Goal: Information Seeking & Learning: Check status

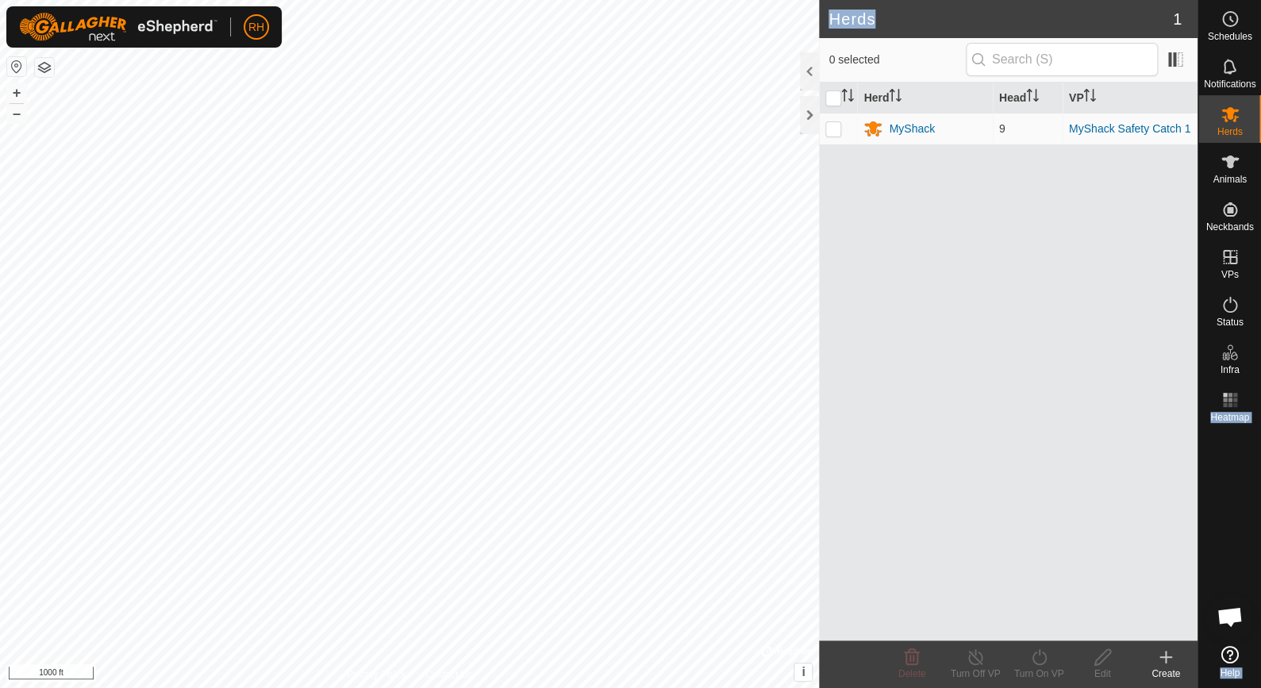
drag, startPoint x: 1209, startPoint y: 27, endPoint x: 1098, endPoint y: 25, distance: 110.3
click at [1198, 25] on div "Schedules Notifications Herds Animals Neckbands VPs Status Infra Heatmap Help" at bounding box center [1229, 344] width 63 height 688
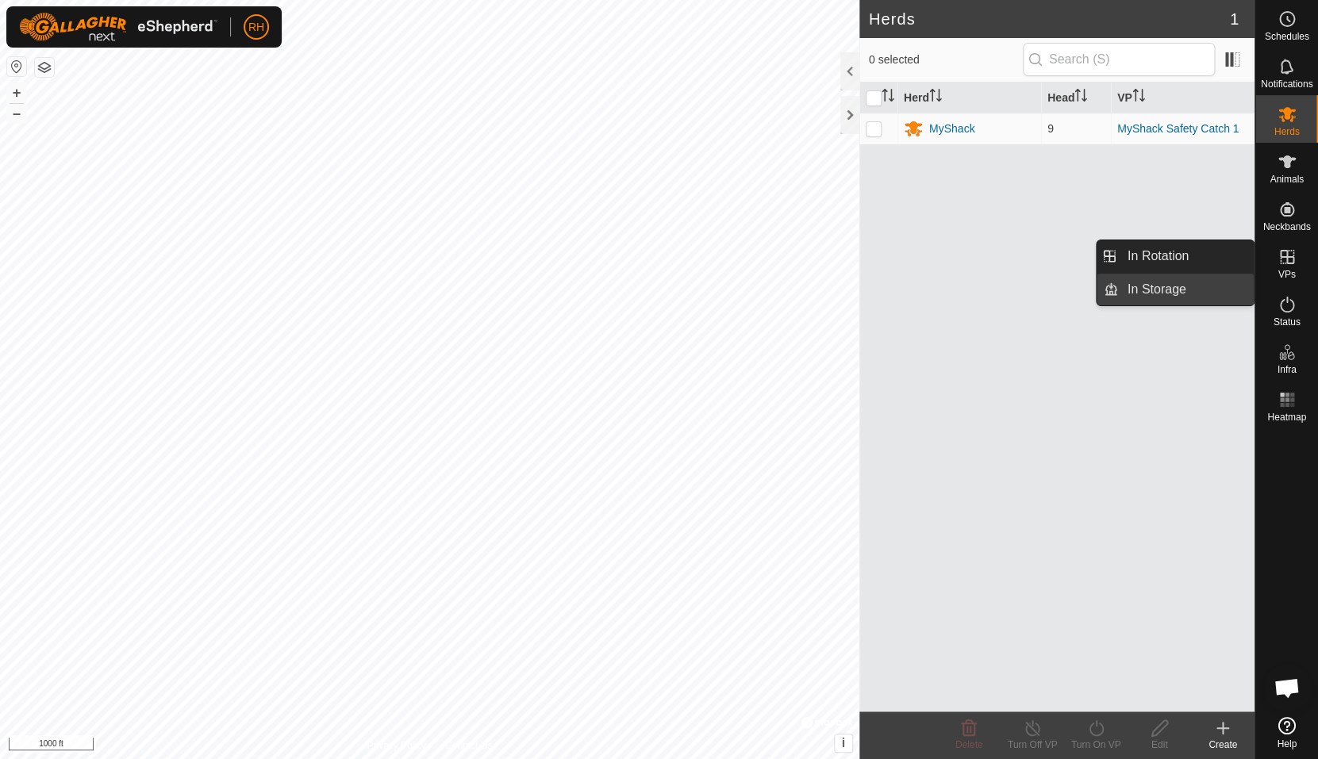
click at [1212, 292] on link "In Storage" at bounding box center [1186, 290] width 136 height 32
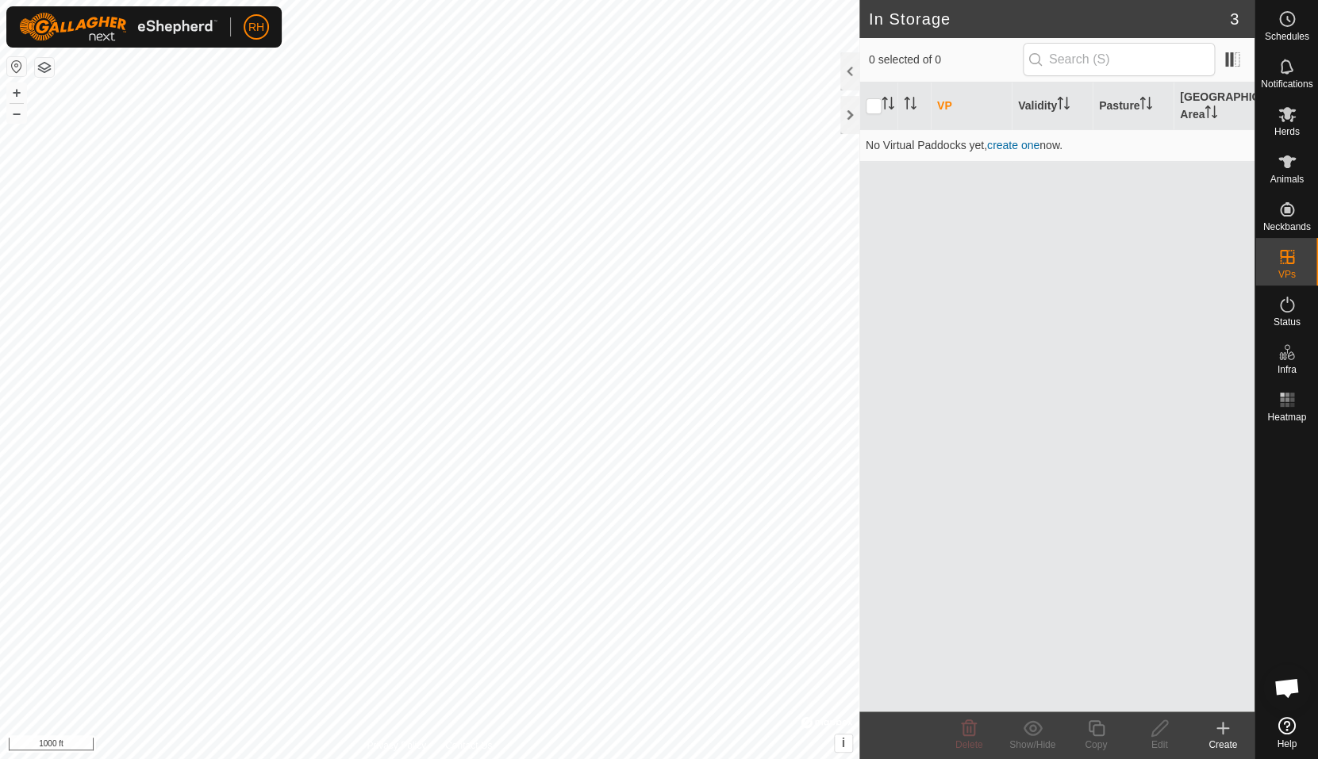
click at [1227, 687] on icon at bounding box center [1222, 728] width 19 height 19
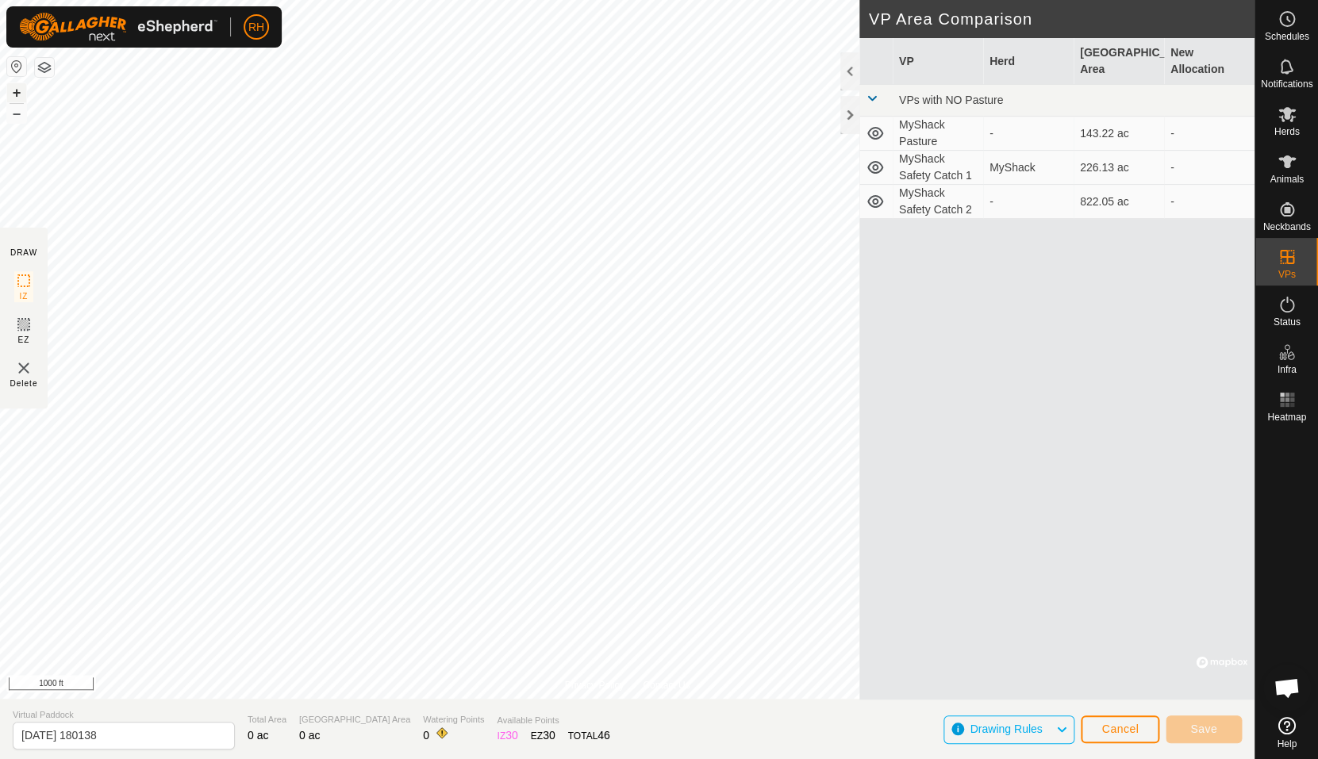
click at [21, 98] on button "+" at bounding box center [16, 92] width 19 height 19
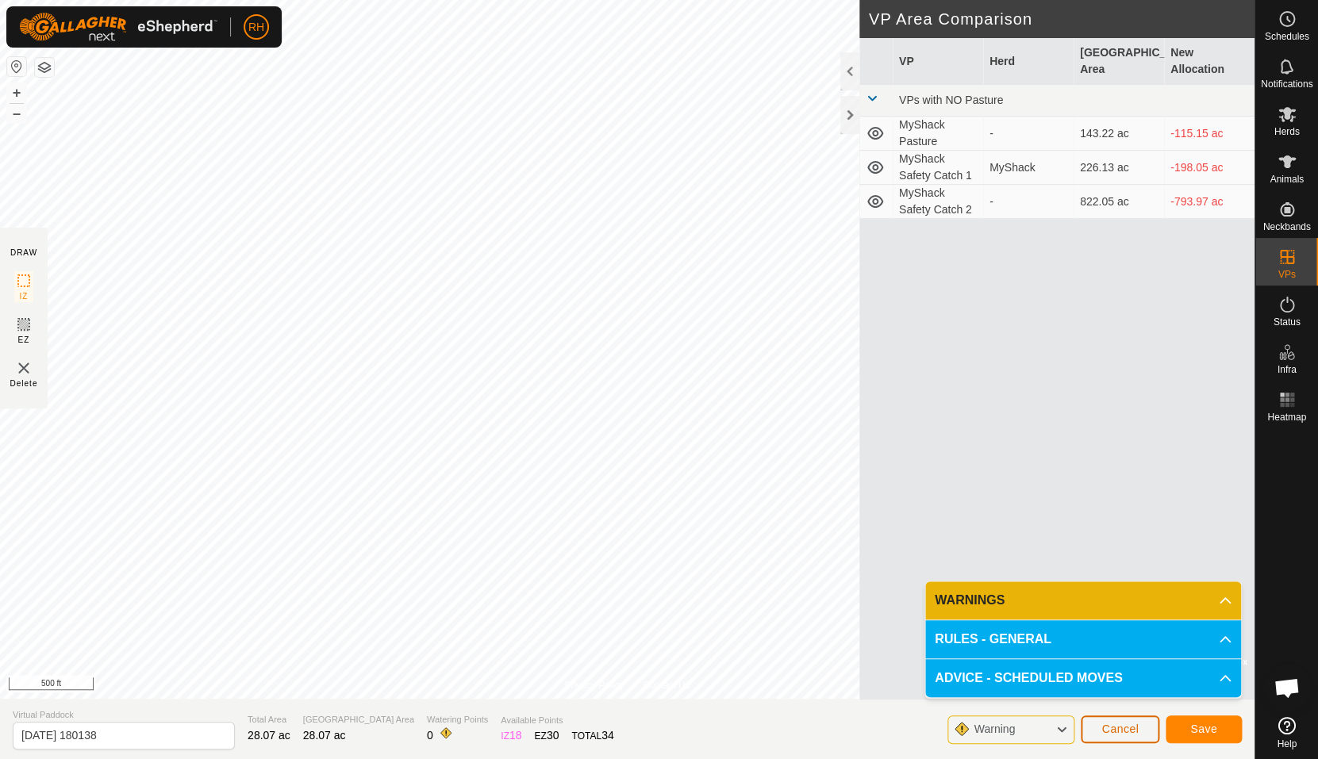
click at [1105, 687] on span "Cancel" at bounding box center [1119, 729] width 37 height 13
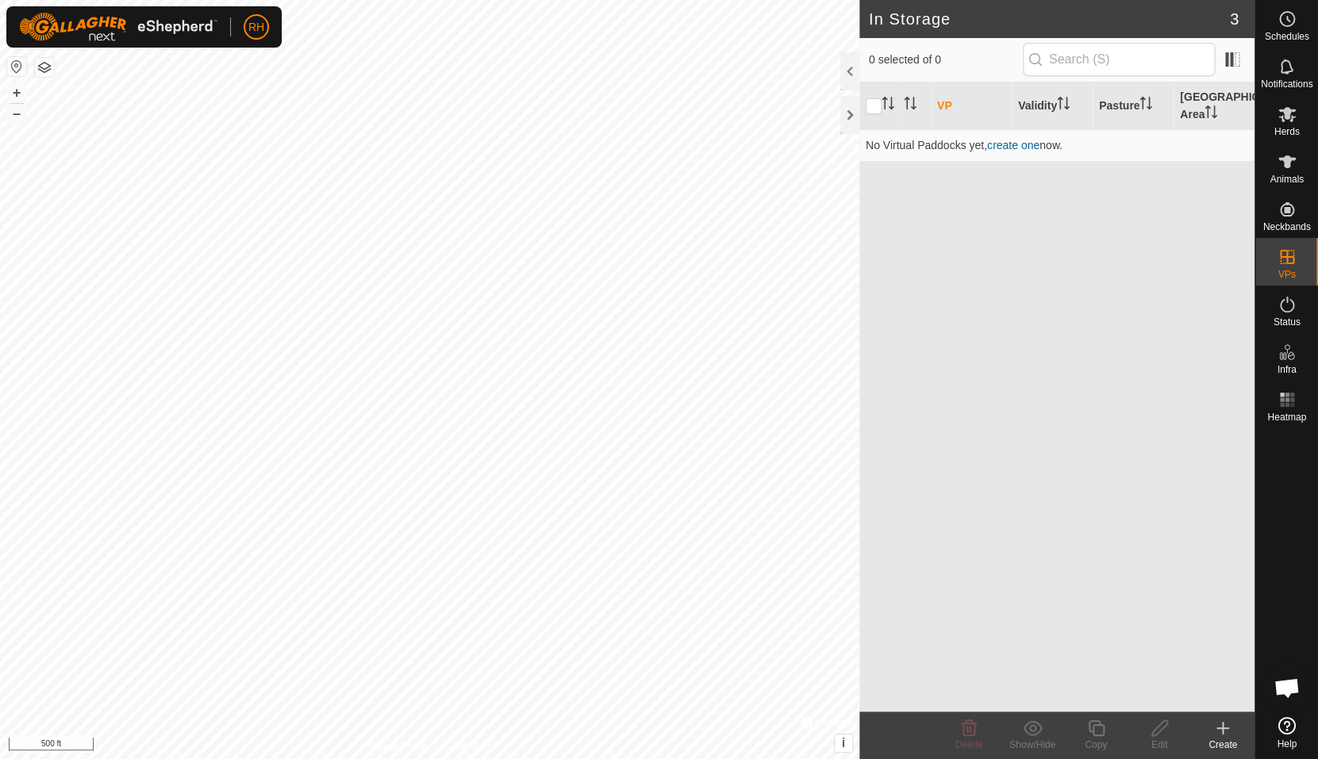
click at [1207, 687] on create-svg-icon at bounding box center [1222, 728] width 63 height 19
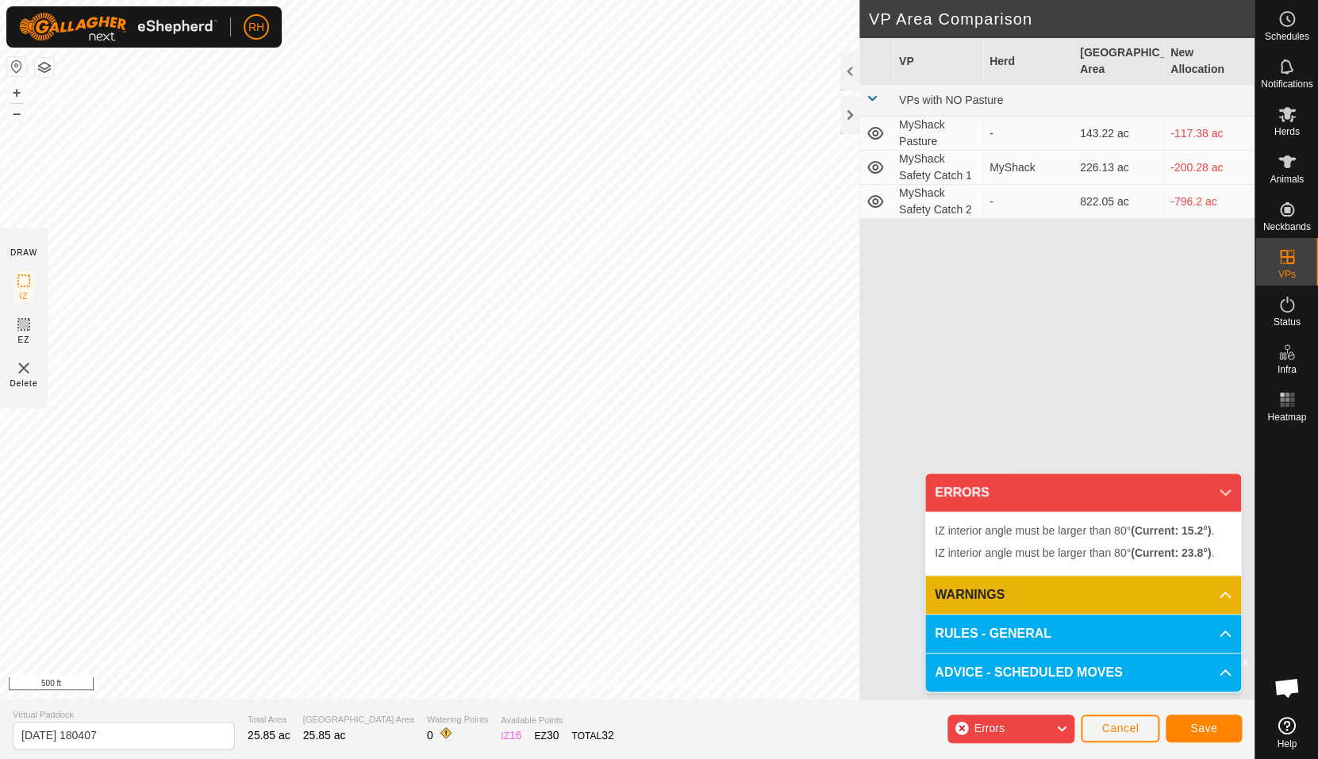
click at [868, 608] on div "Privacy Policy Contact Us + – ⇧ i © Mapbox , © OpenStreetMap , Improve this map…" at bounding box center [627, 379] width 1255 height 759
click at [1107, 687] on span "Cancel" at bounding box center [1119, 728] width 37 height 13
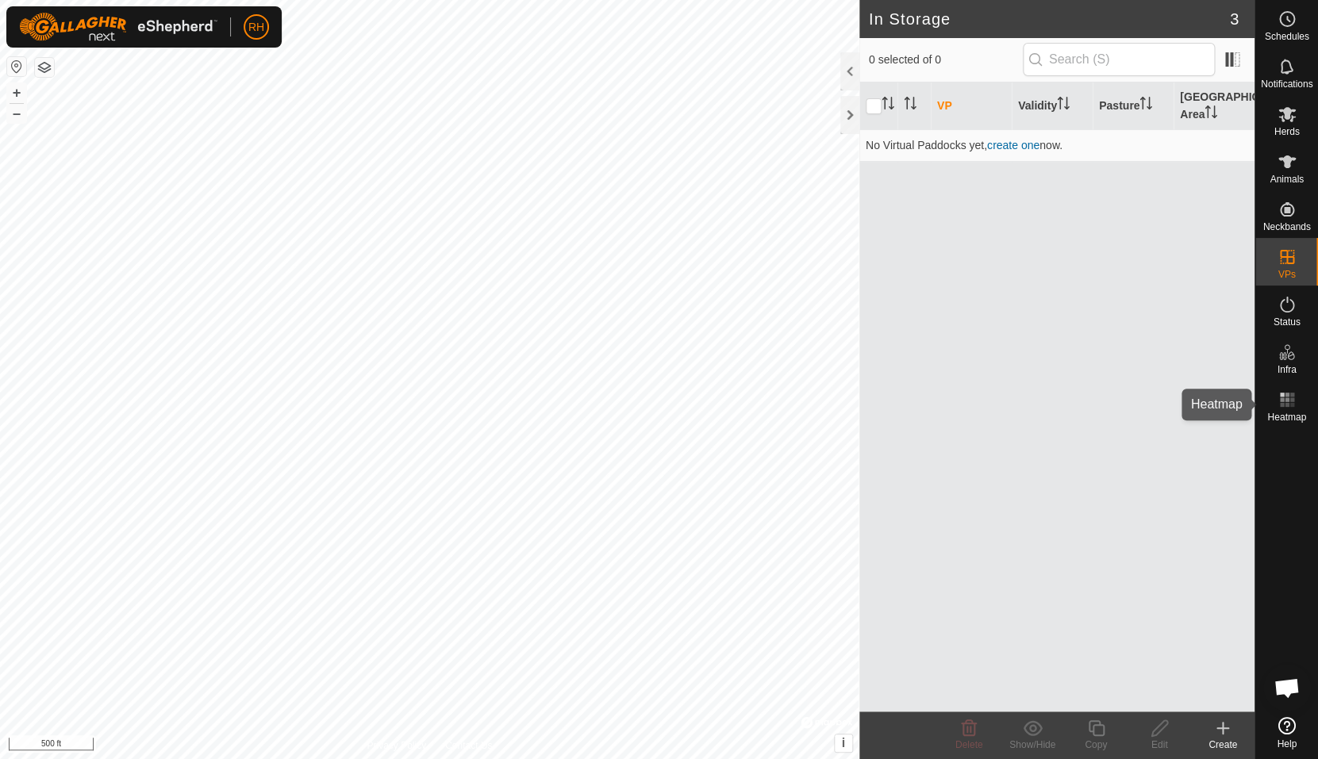
click at [1260, 395] on rect at bounding box center [1282, 395] width 4 height 4
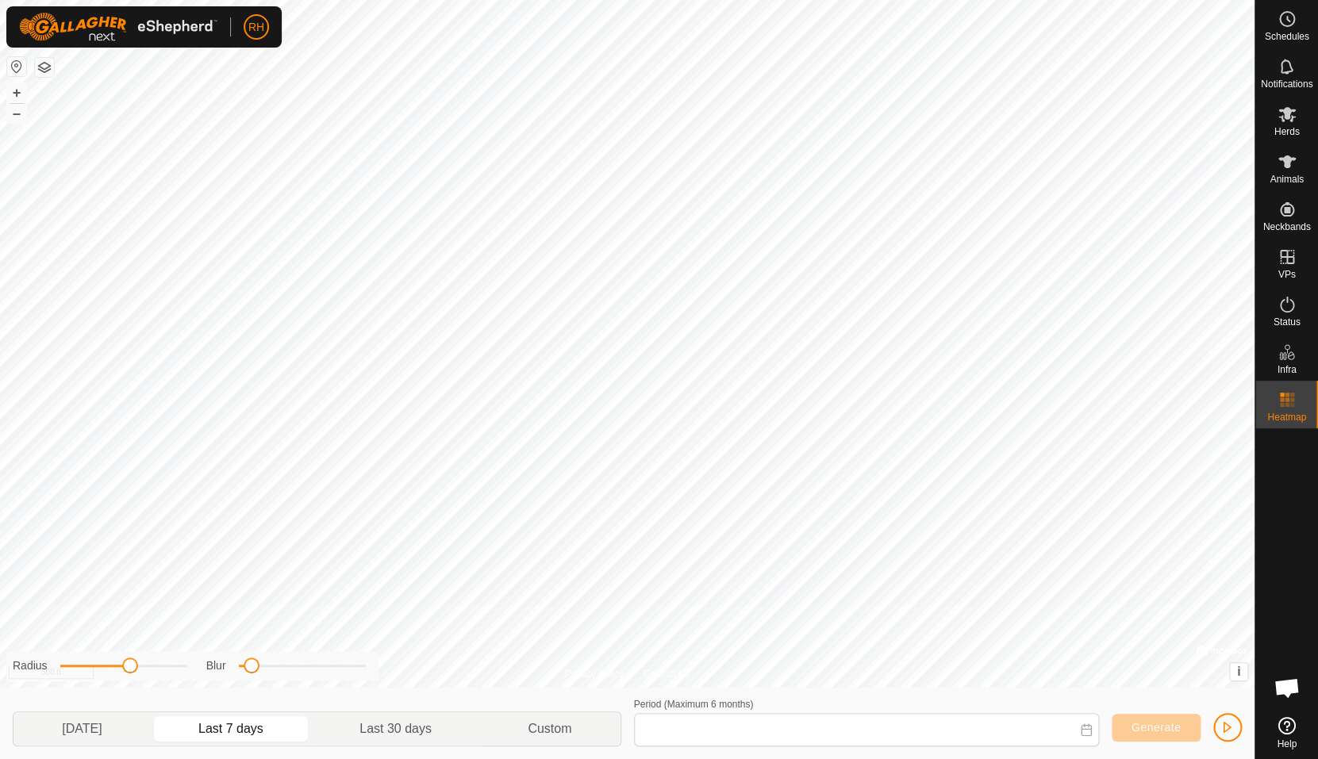
type input "[DATE] - [DATE]"
click at [421, 655] on div "Privacy Policy Contact Us 197 1671103488 MyShack MyShack Safety Catch 1 + – ⇧ i…" at bounding box center [627, 379] width 1255 height 759
click at [1260, 133] on span "Herds" at bounding box center [1286, 132] width 25 height 10
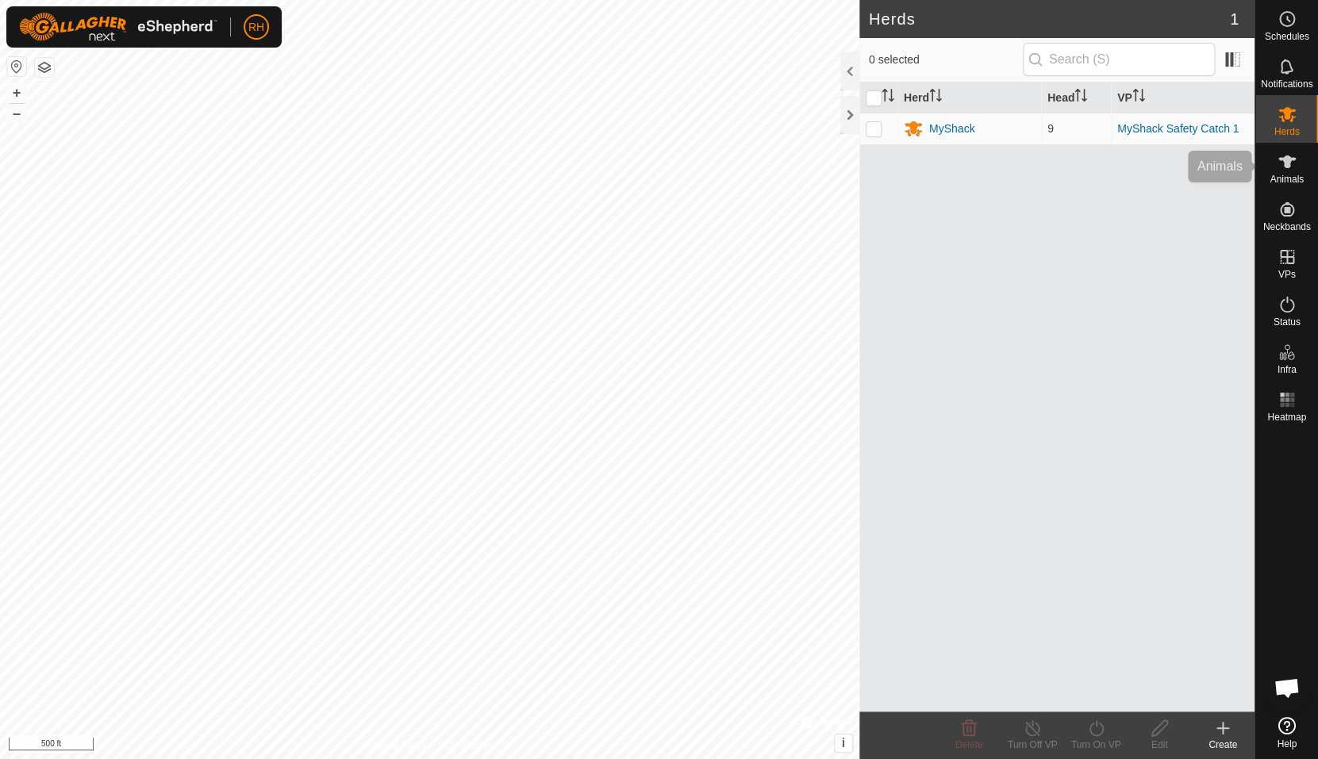
click at [1260, 164] on icon at bounding box center [1286, 162] width 17 height 13
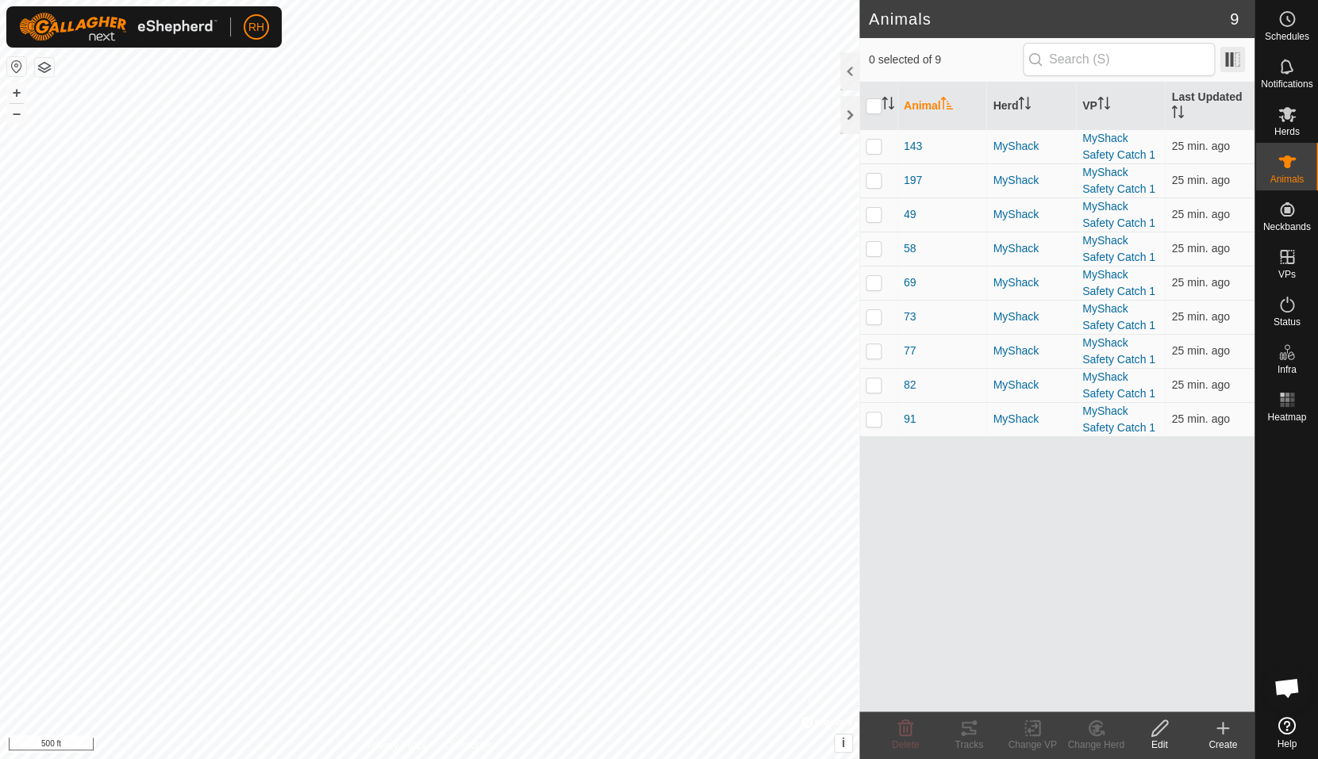
click at [1223, 71] on span at bounding box center [1232, 59] width 25 height 25
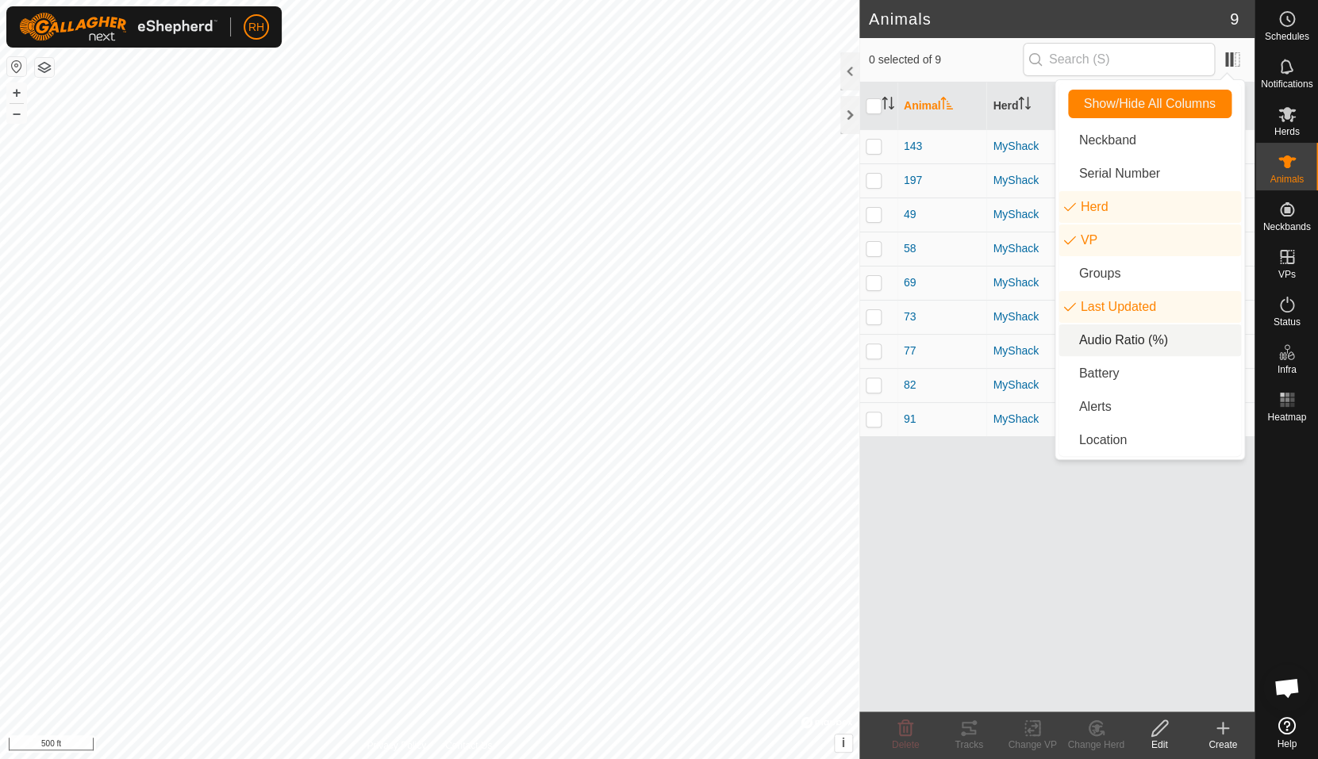
click at [1111, 334] on li "Audio Ratio (%)" at bounding box center [1150, 341] width 183 height 32
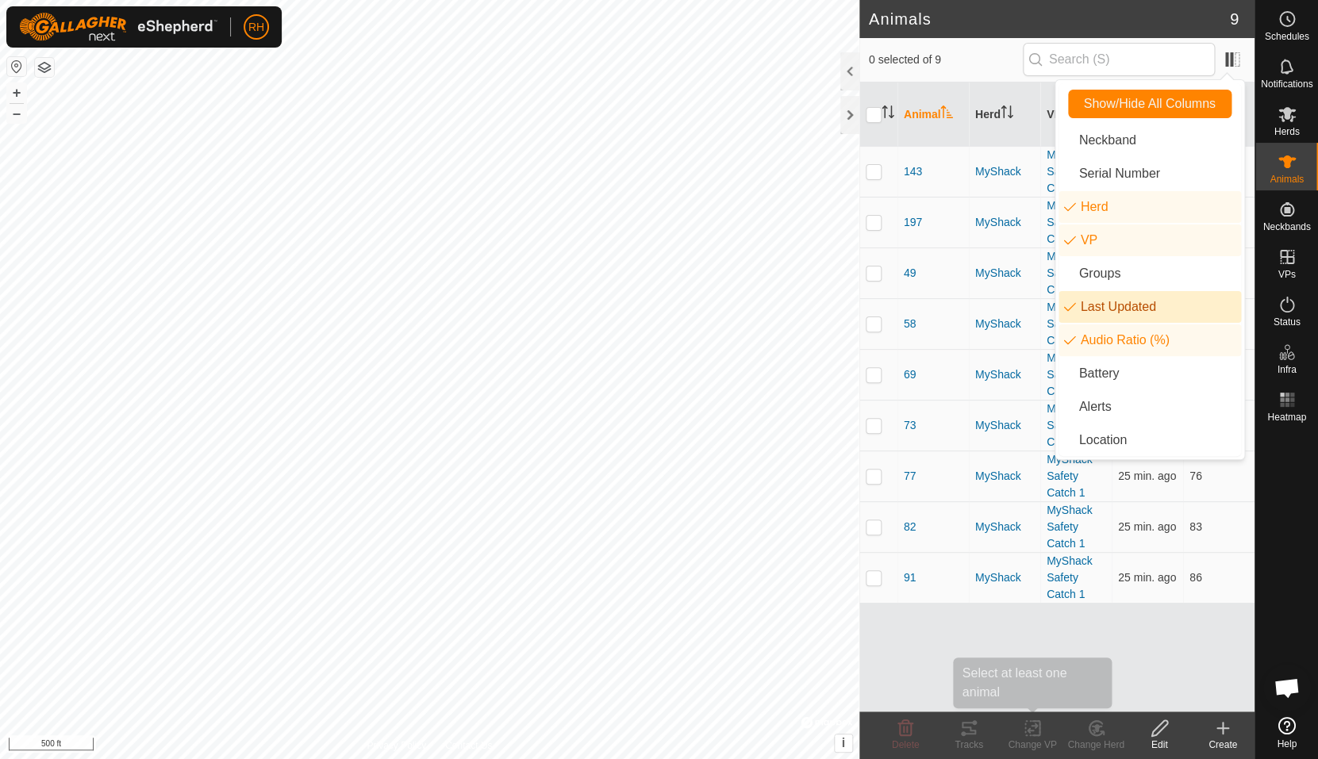
click at [1014, 687] on div "Animal Herd VP Last Updated Audio Ratio (%) 143 MyShack MyShack Safety Catch 1 …" at bounding box center [1056, 397] width 395 height 629
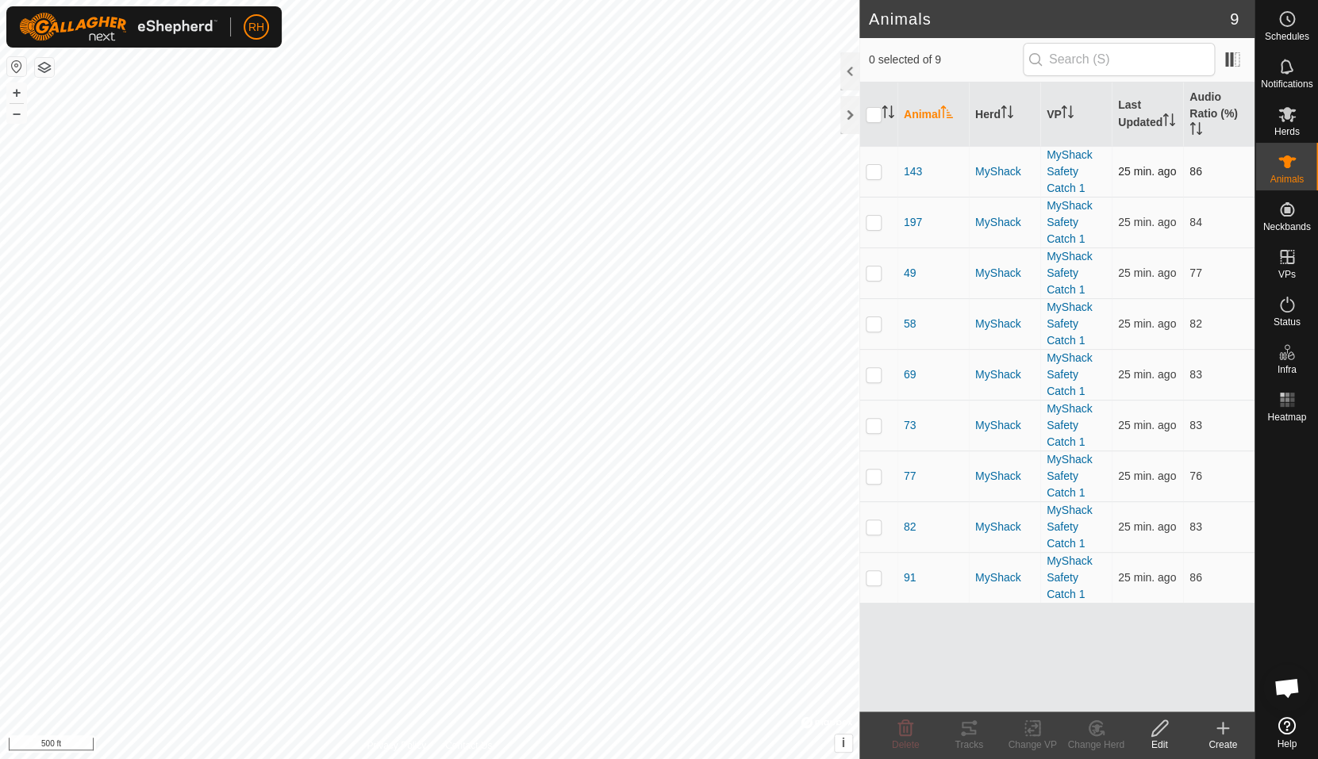
click at [882, 171] on td at bounding box center [878, 171] width 38 height 51
click at [963, 687] on icon at bounding box center [969, 728] width 14 height 13
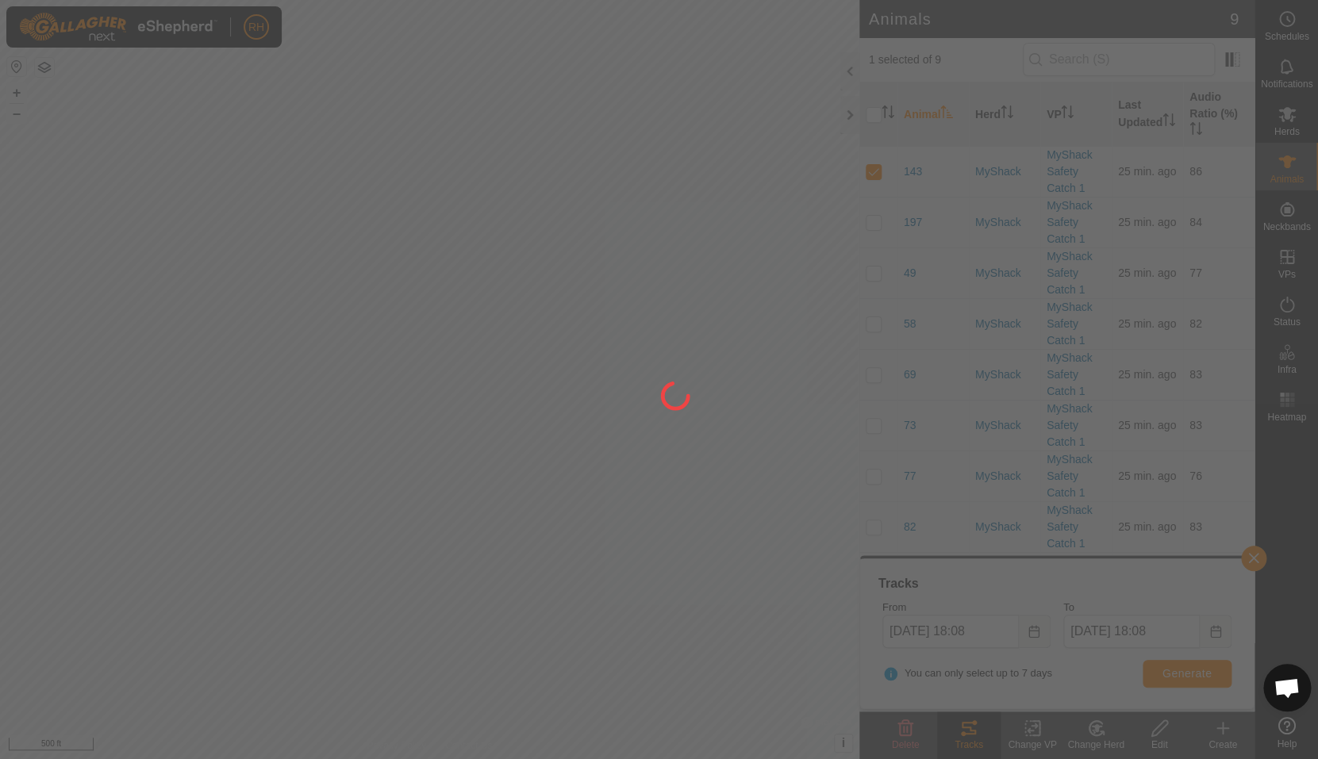
drag, startPoint x: 426, startPoint y: 400, endPoint x: 605, endPoint y: 463, distance: 190.2
click at [605, 463] on div at bounding box center [659, 379] width 1318 height 759
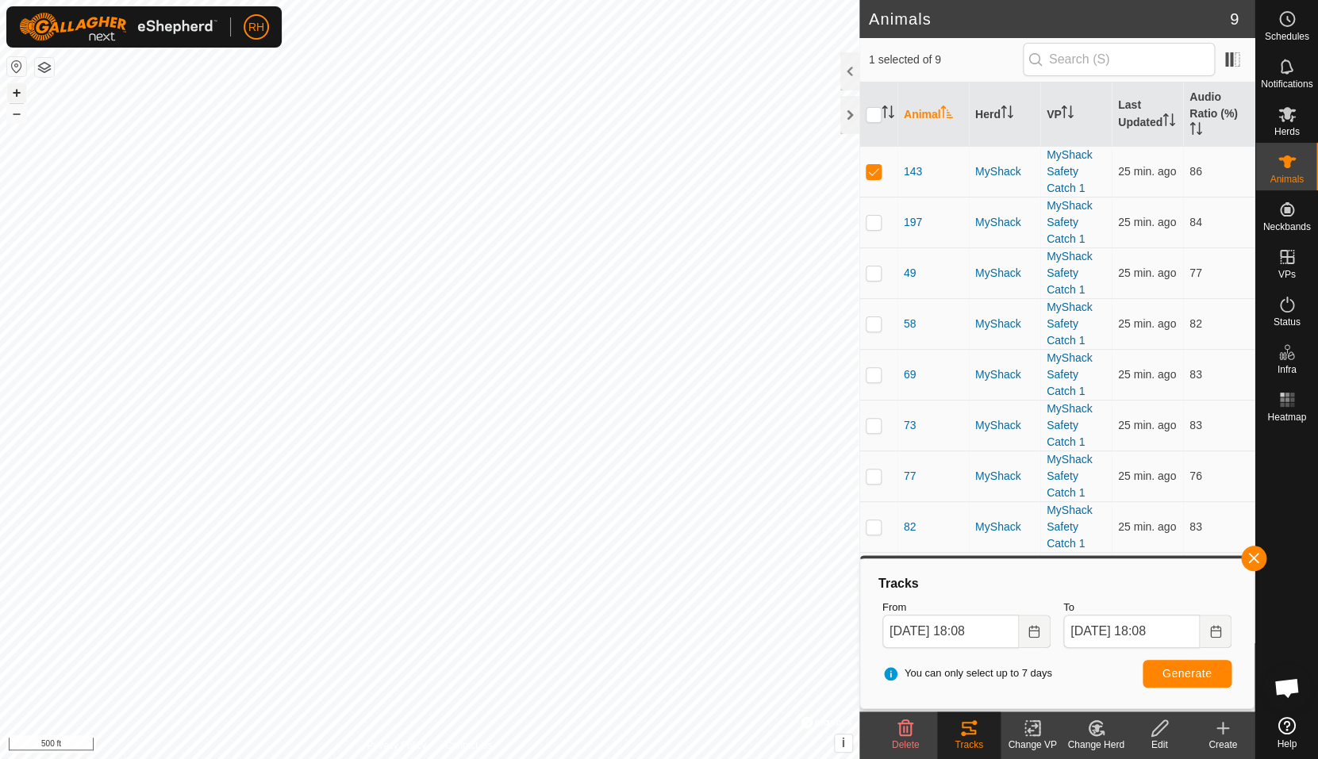
click at [18, 99] on button "+" at bounding box center [16, 92] width 19 height 19
click at [874, 173] on p-checkbox at bounding box center [874, 171] width 16 height 13
checkbox input "false"
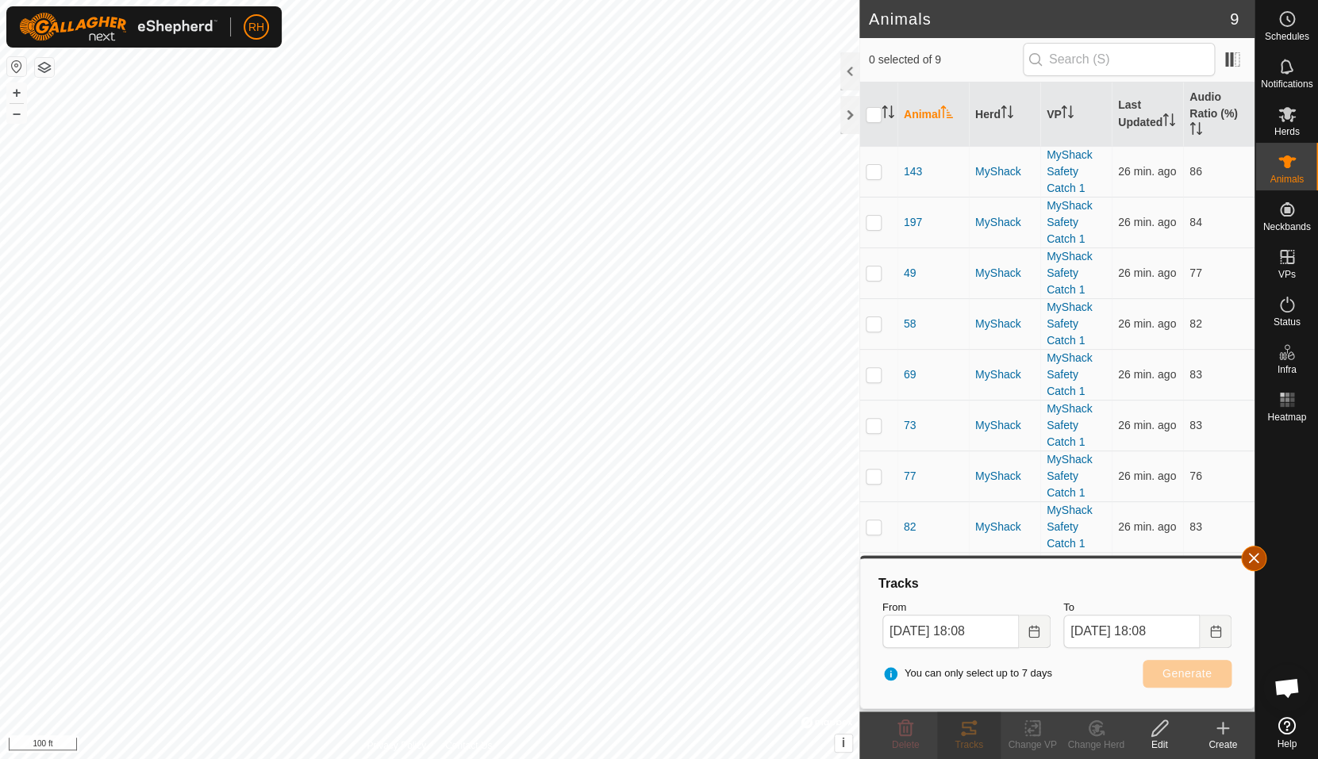
click at [1255, 559] on button "button" at bounding box center [1253, 558] width 25 height 25
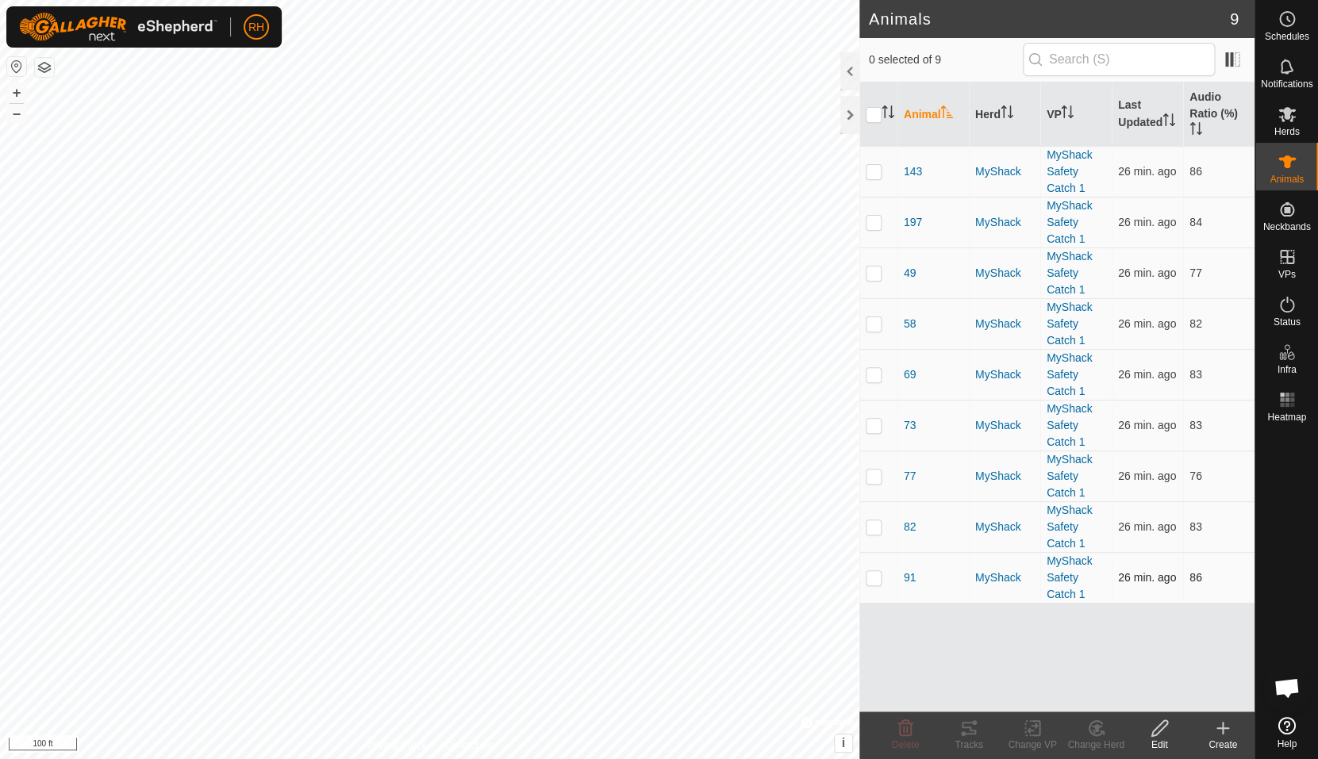
click at [884, 582] on td at bounding box center [878, 577] width 38 height 51
checkbox input "true"
click at [977, 687] on icon at bounding box center [968, 728] width 19 height 19
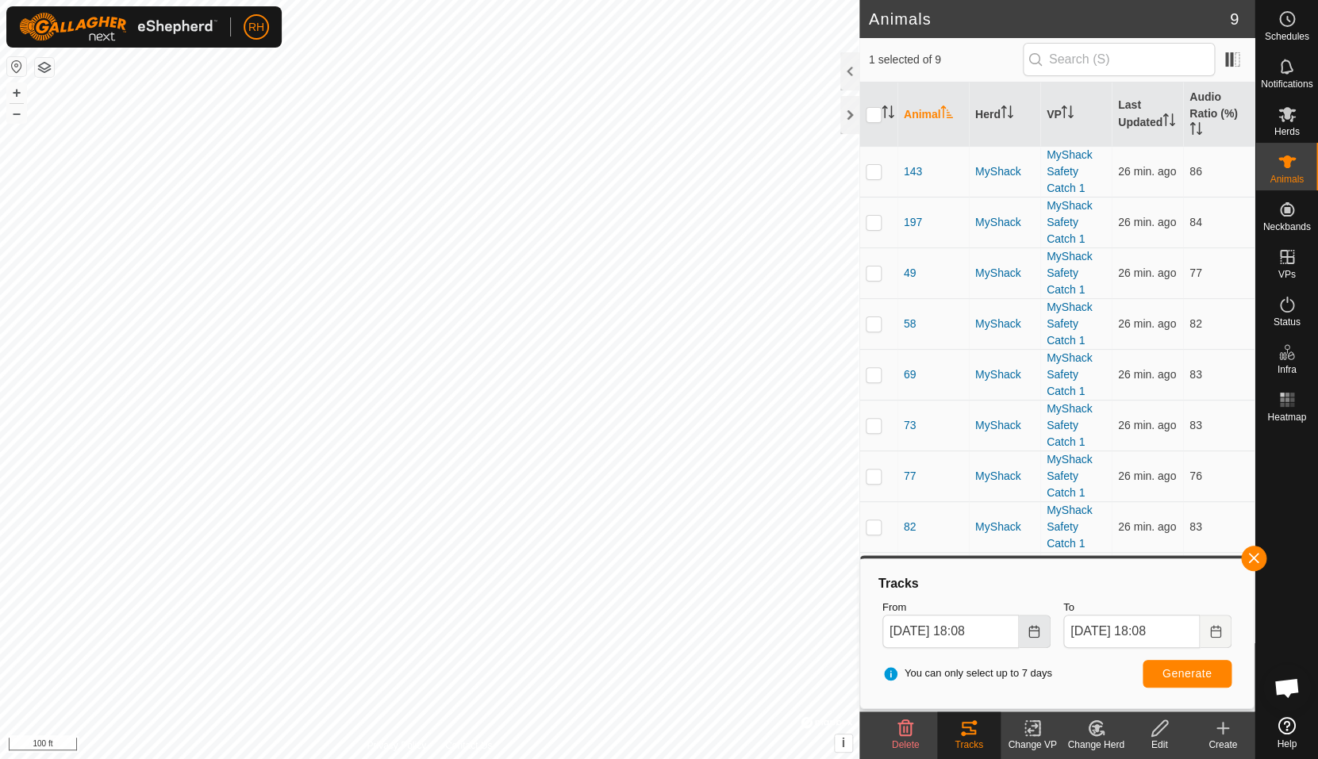
click at [1028, 636] on icon "Choose Date" at bounding box center [1034, 631] width 13 height 13
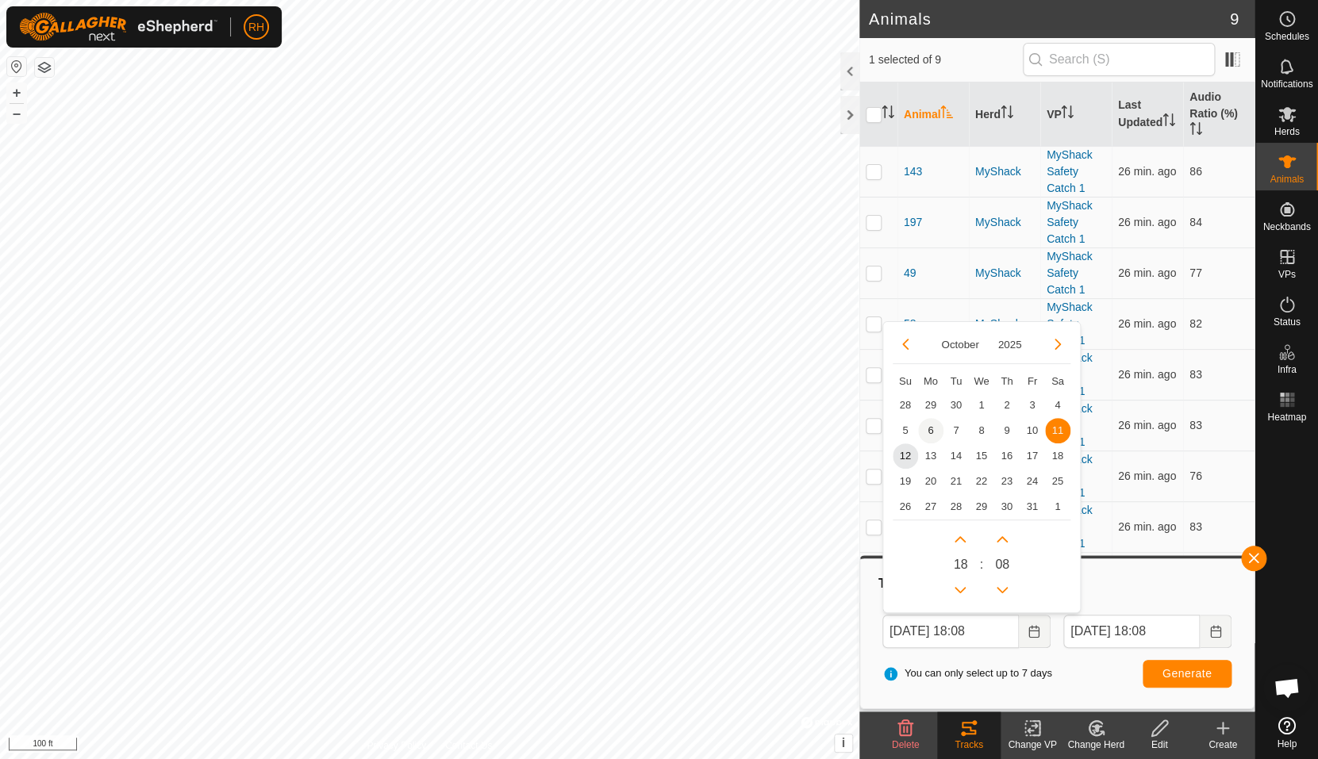
click at [936, 424] on span "6" at bounding box center [930, 430] width 25 height 25
type input "[DATE] 18:08"
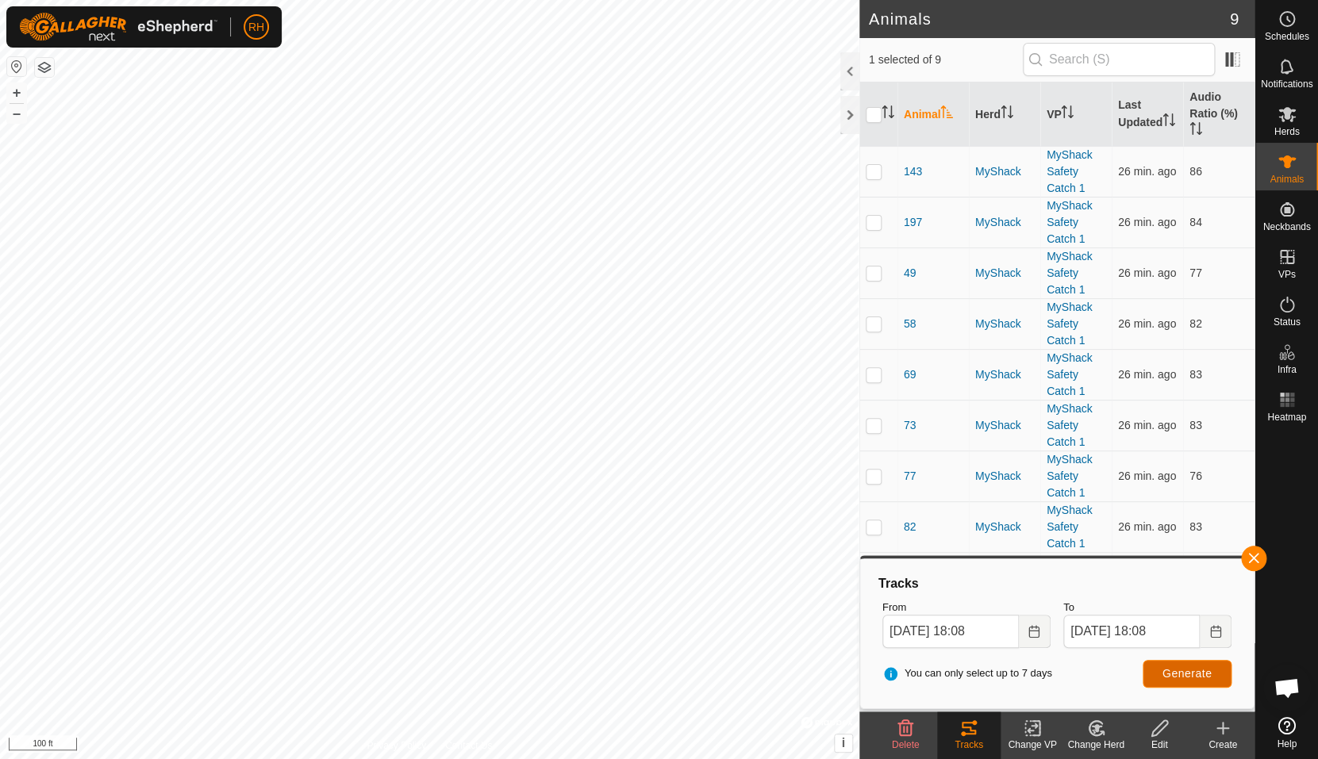
click at [1181, 674] on span "Generate" at bounding box center [1187, 673] width 49 height 13
click at [25, 123] on button "–" at bounding box center [16, 113] width 19 height 19
